Goal: Task Accomplishment & Management: Manage account settings

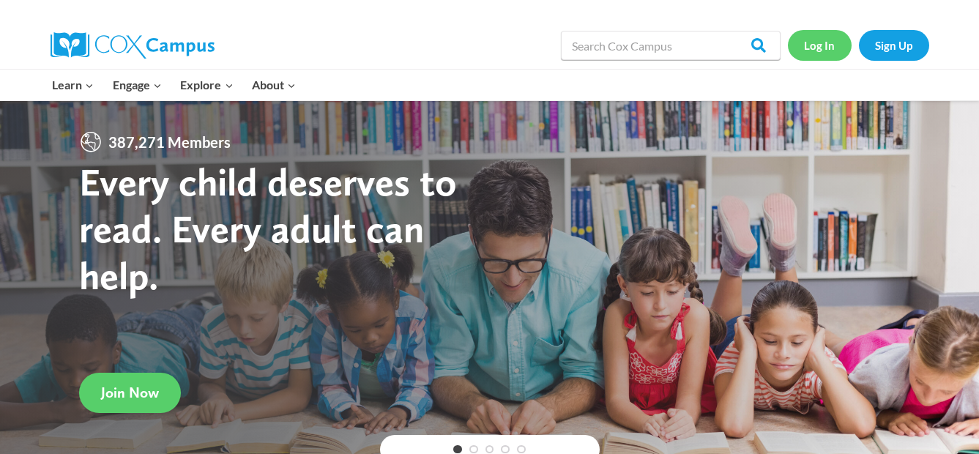
click at [818, 42] on link "Log In" at bounding box center [820, 45] width 64 height 30
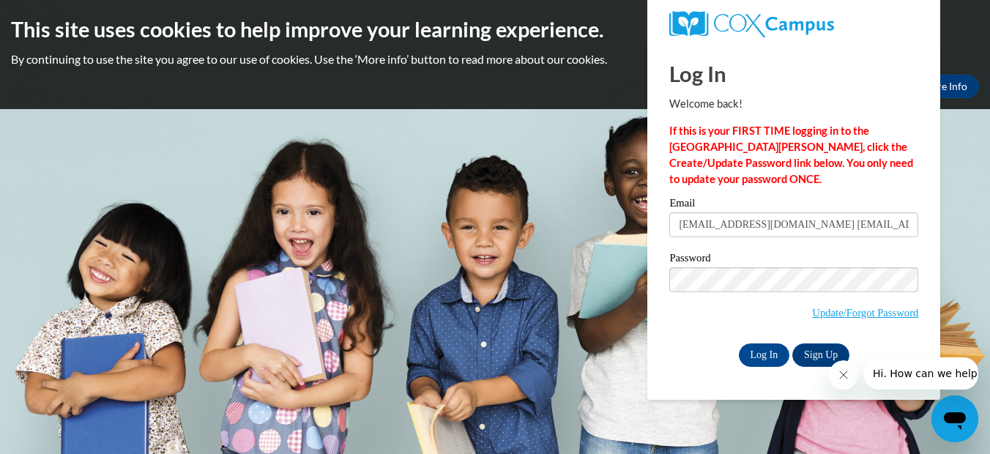
drag, startPoint x: 793, startPoint y: 223, endPoint x: 615, endPoint y: 223, distance: 178.0
click at [620, 223] on body "This site uses cookies to help improve your learning experience. By continuing …" at bounding box center [495, 227] width 990 height 454
type input "alygrace55@gmail.com"
click at [636, 278] on body "This site uses cookies to help improve your learning experience. By continuing …" at bounding box center [495, 227] width 990 height 454
click at [739, 344] on input "Log In" at bounding box center [764, 355] width 51 height 23
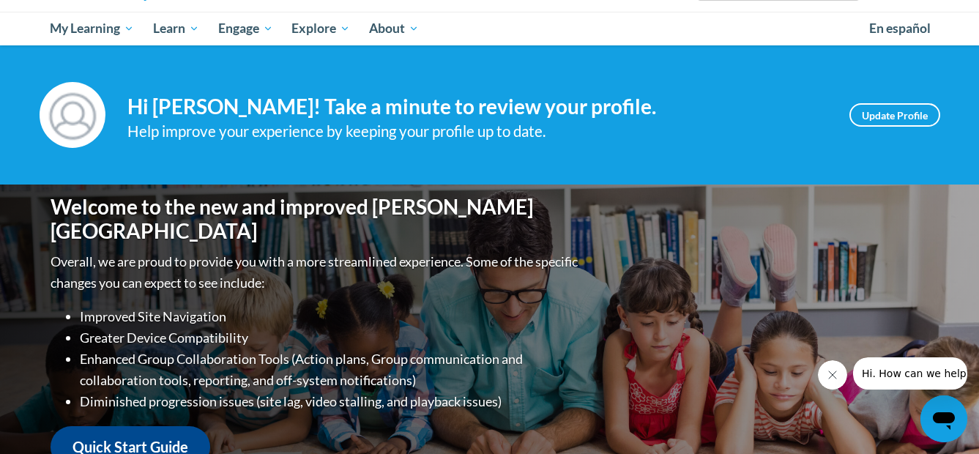
scroll to position [147, 0]
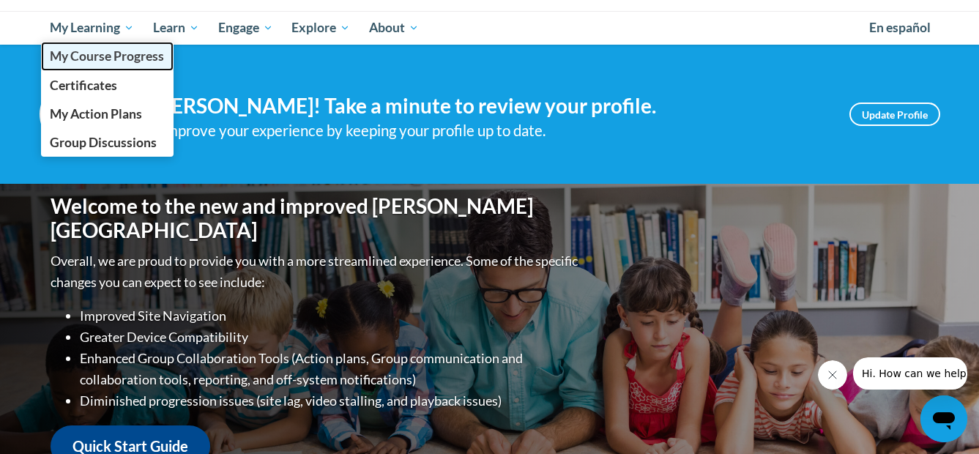
click at [84, 56] on span "My Course Progress" at bounding box center [107, 55] width 114 height 15
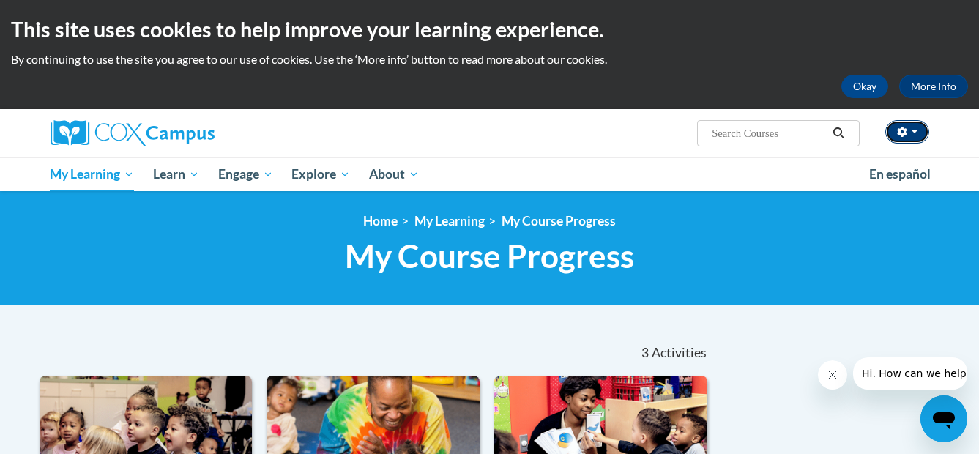
click at [900, 136] on icon "button" at bounding box center [902, 132] width 10 height 10
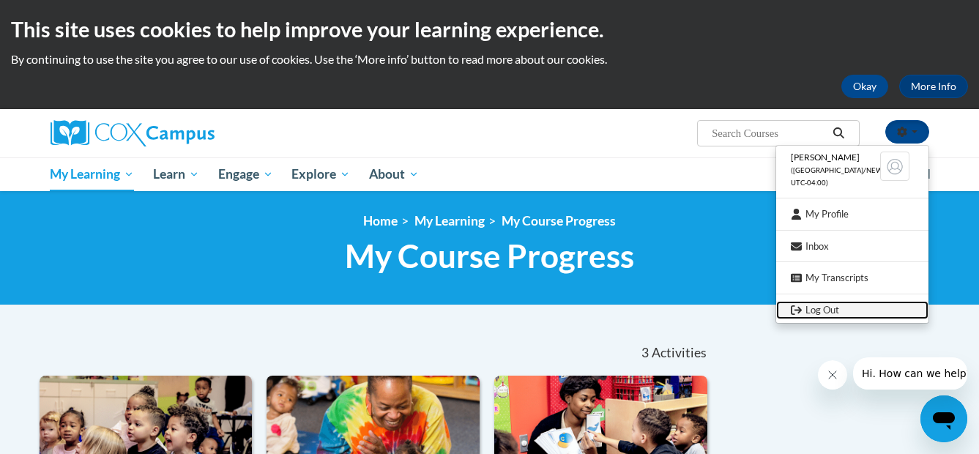
click at [816, 308] on link "Log Out" at bounding box center [853, 310] width 152 height 18
